Goal: Task Accomplishment & Management: Use online tool/utility

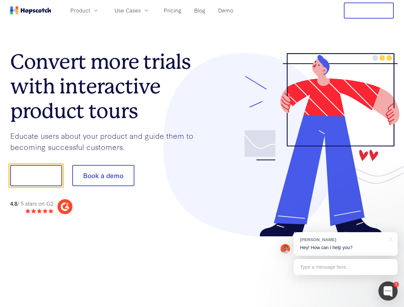
click at [202, 154] on div at bounding box center [298, 145] width 192 height 184
click at [90, 10] on span "Product" at bounding box center [80, 10] width 20 height 8
click at [141, 10] on span "Use Cases" at bounding box center [128, 10] width 26 height 8
click at [369, 11] on button "Free Trial" at bounding box center [369, 11] width 50 height 16
click at [36, 176] on button "Show me!" at bounding box center [36, 175] width 52 height 21
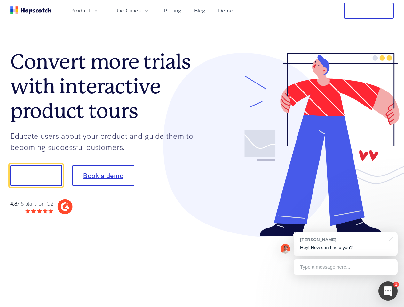
click at [103, 176] on button "Book a demo" at bounding box center [103, 175] width 62 height 21
click at [388, 291] on div at bounding box center [388, 291] width 19 height 19
click at [346, 244] on div "[PERSON_NAME] Hey! How can I help you?" at bounding box center [346, 244] width 104 height 24
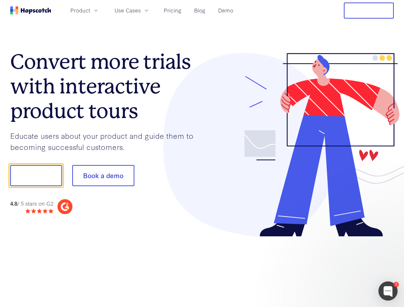
click at [390, 239] on div at bounding box center [338, 218] width 120 height 128
click at [346, 267] on div at bounding box center [338, 218] width 120 height 128
